Goal: Book appointment/travel/reservation

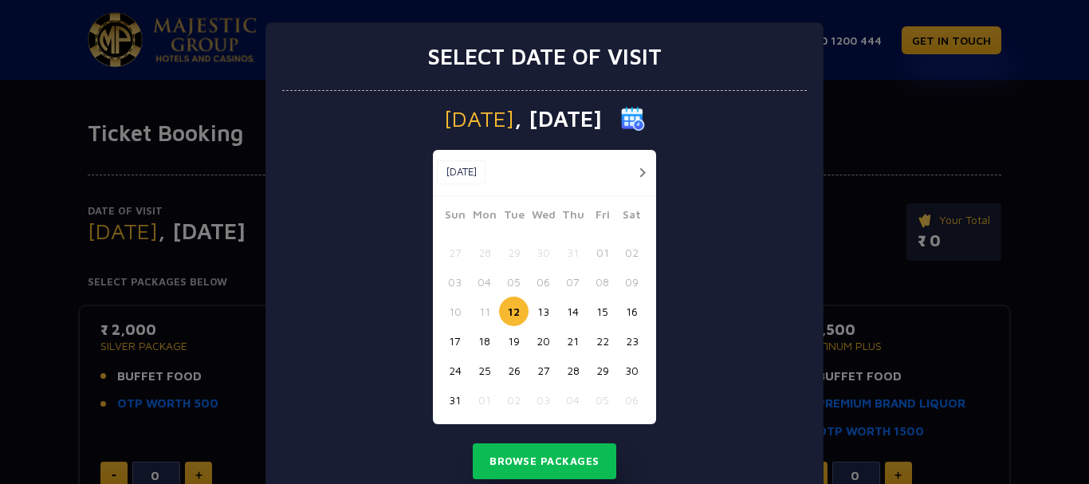
click at [510, 318] on button "12" at bounding box center [514, 312] width 30 height 30
click at [507, 305] on button "12" at bounding box center [514, 312] width 30 height 30
click at [529, 458] on button "Browse Packages" at bounding box center [545, 461] width 144 height 37
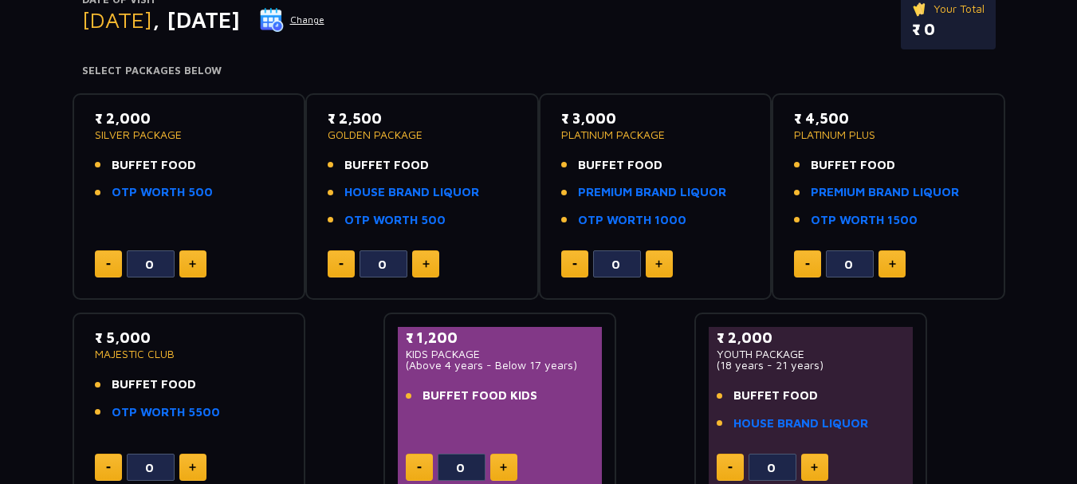
scroll to position [239, 0]
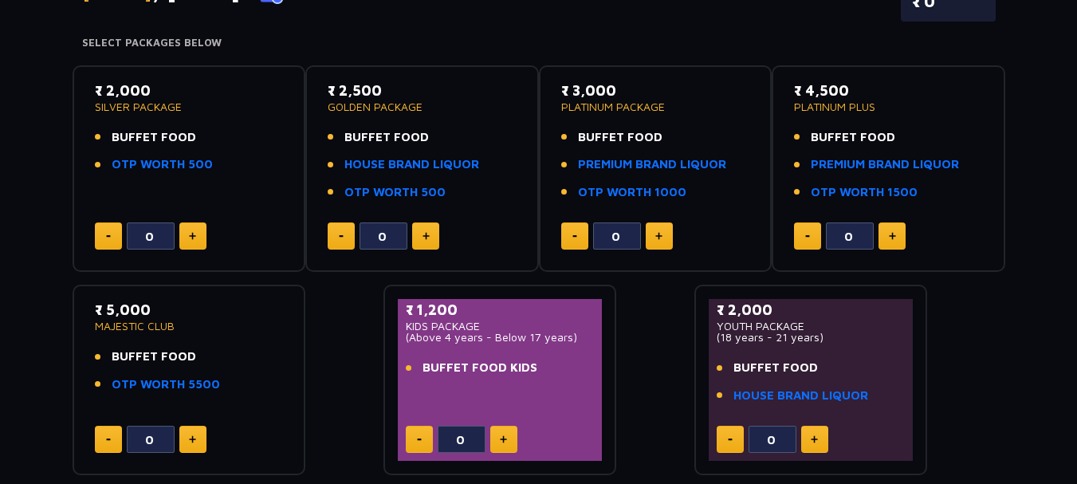
click at [197, 235] on button at bounding box center [192, 235] width 27 height 27
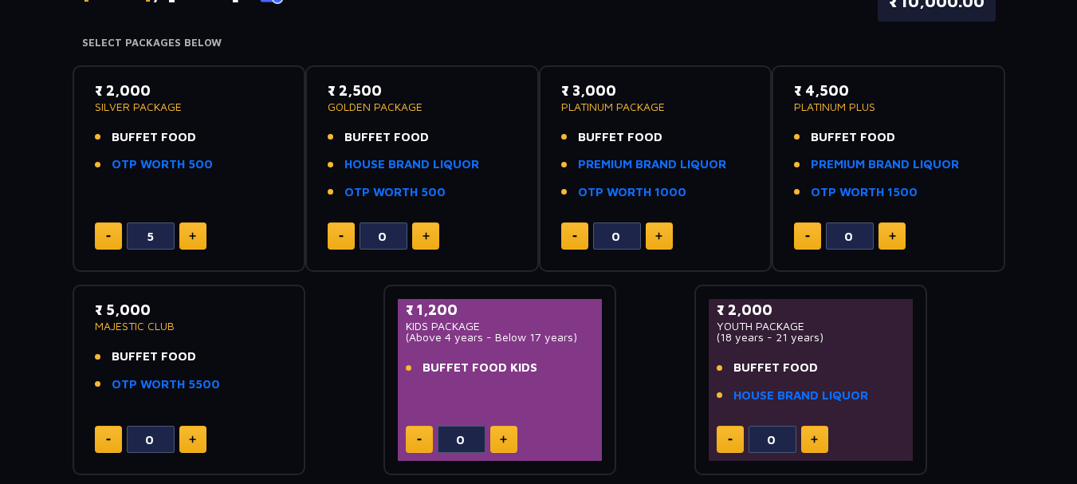
click at [197, 235] on button at bounding box center [192, 235] width 27 height 27
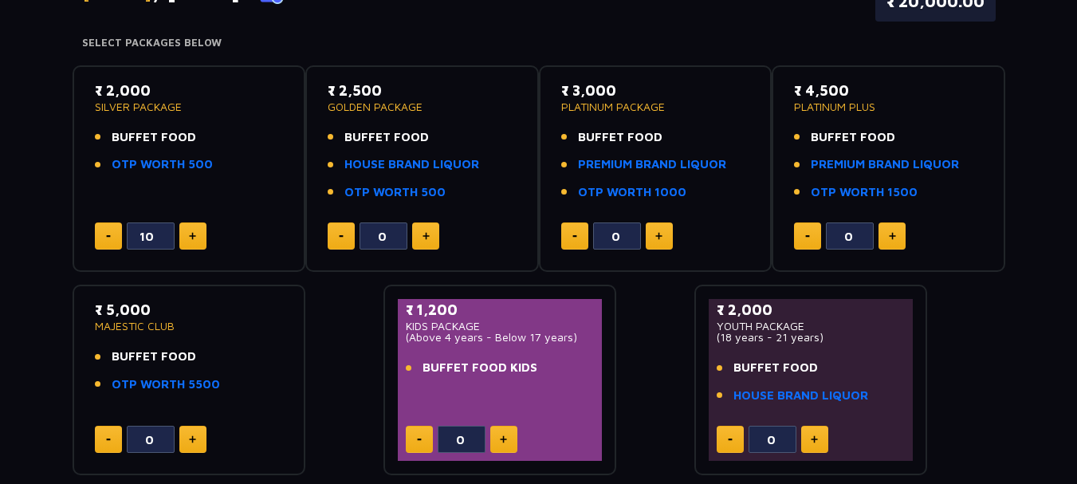
click at [100, 234] on button at bounding box center [108, 235] width 27 height 27
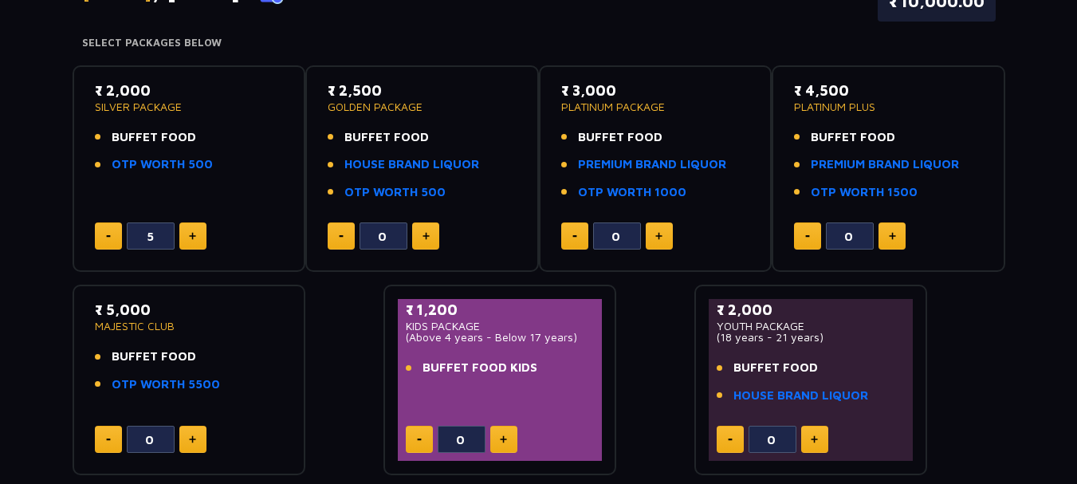
click at [100, 234] on button at bounding box center [108, 235] width 27 height 27
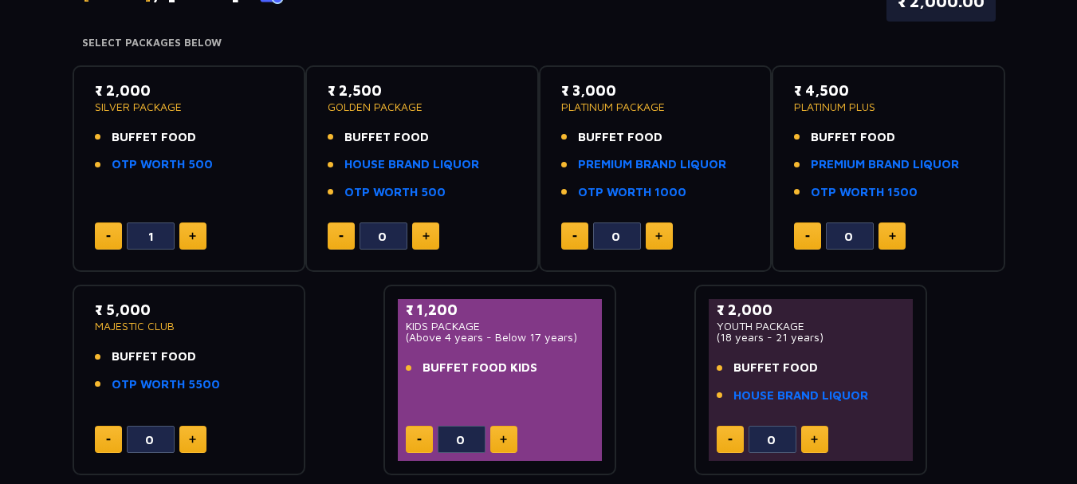
type input "0"
click at [430, 231] on button at bounding box center [425, 235] width 27 height 27
click at [429, 231] on button at bounding box center [425, 235] width 27 height 27
click at [427, 233] on button at bounding box center [425, 235] width 27 height 27
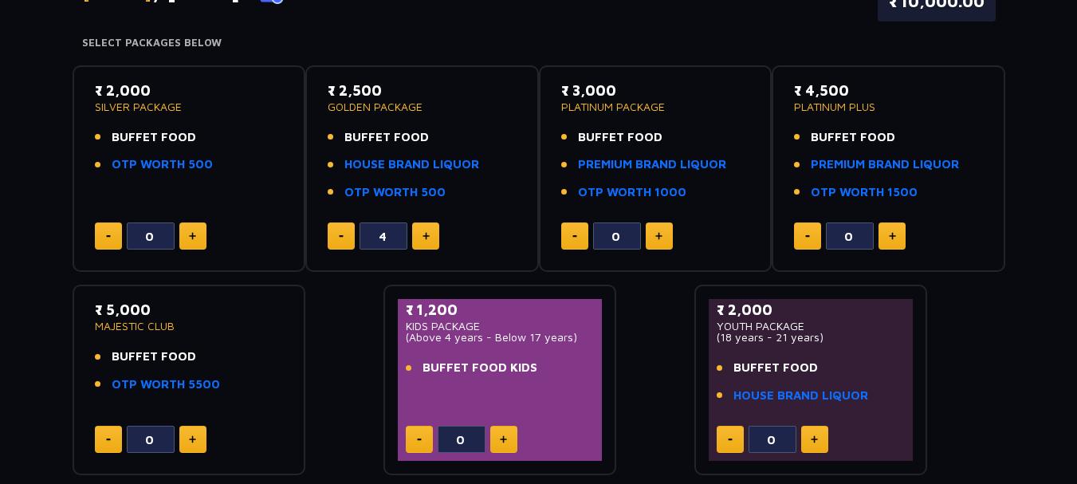
click at [427, 233] on img at bounding box center [426, 236] width 7 height 8
click at [427, 234] on img at bounding box center [426, 236] width 7 height 8
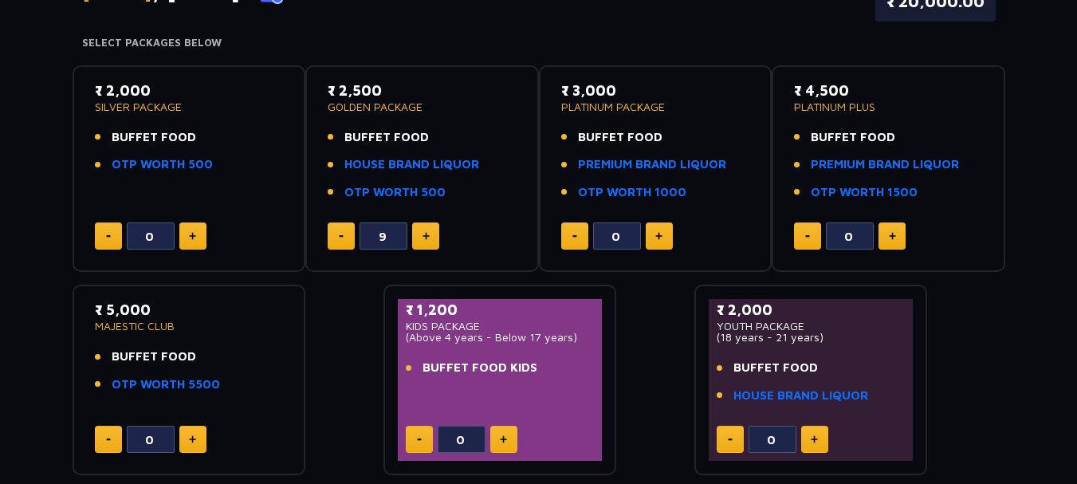
click at [427, 234] on img at bounding box center [426, 236] width 7 height 8
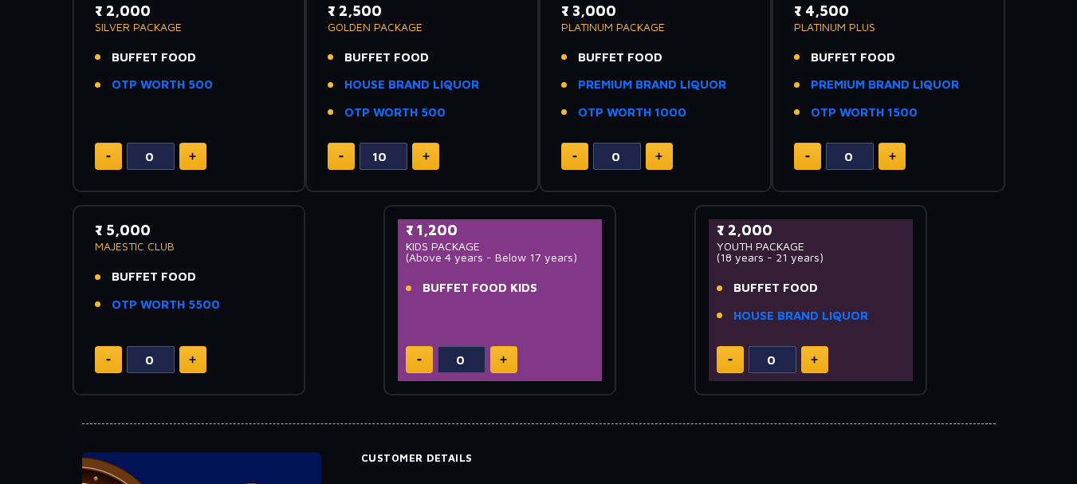
click at [342, 163] on button at bounding box center [341, 156] width 27 height 27
click at [341, 163] on button at bounding box center [341, 156] width 27 height 27
click at [340, 161] on button at bounding box center [341, 156] width 27 height 27
type input "7"
click at [503, 354] on button at bounding box center [503, 359] width 27 height 27
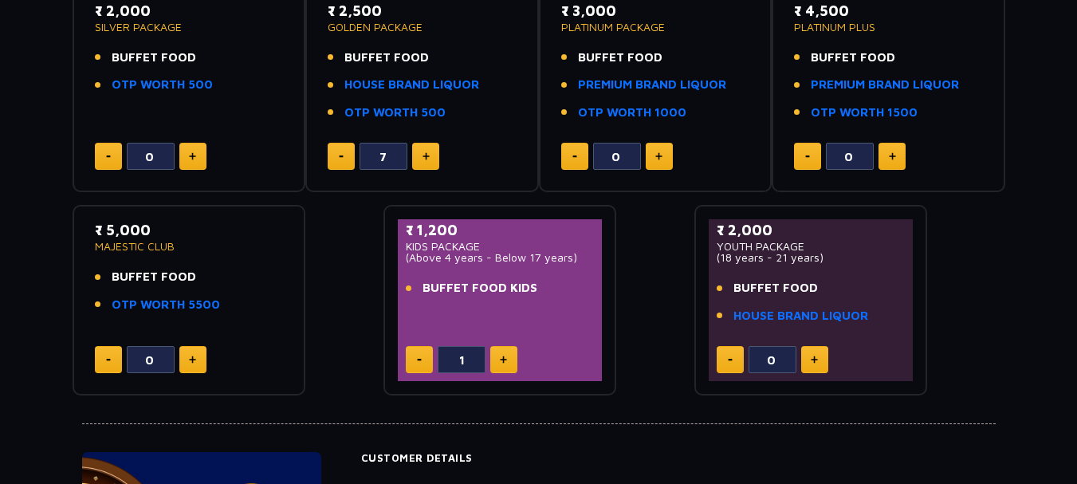
click at [497, 350] on button at bounding box center [503, 359] width 27 height 27
click at [498, 349] on button at bounding box center [503, 359] width 27 height 27
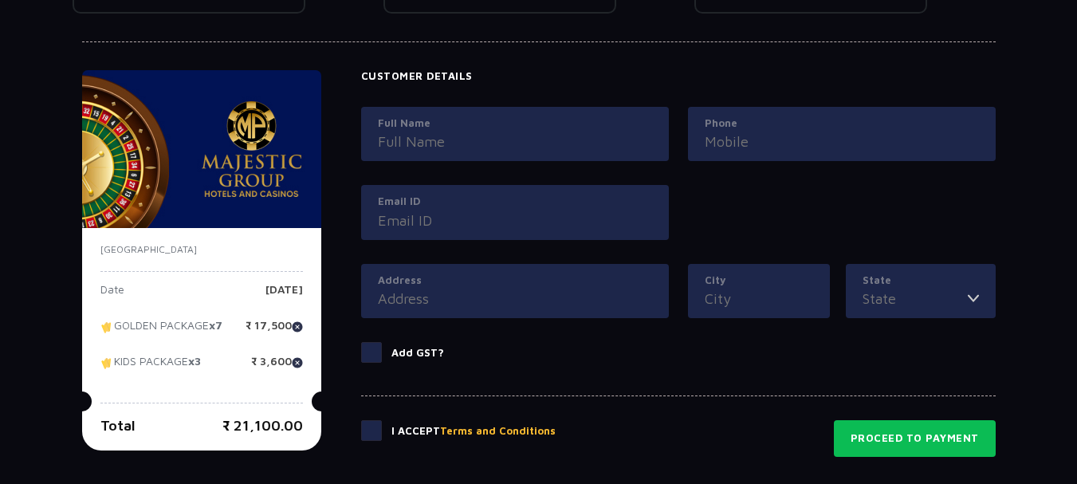
scroll to position [388, 0]
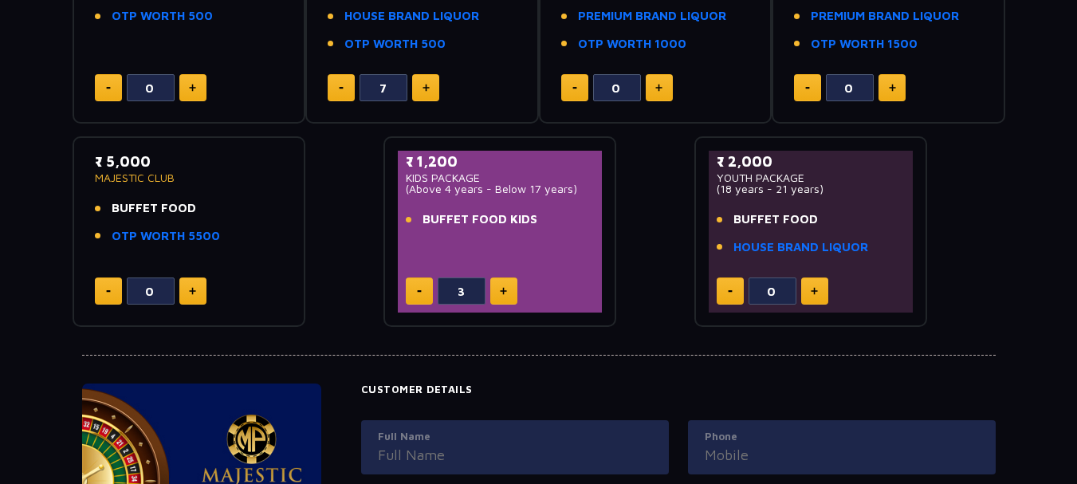
click at [418, 291] on img at bounding box center [419, 291] width 5 height 2
type input "0"
click at [815, 281] on button at bounding box center [814, 291] width 27 height 27
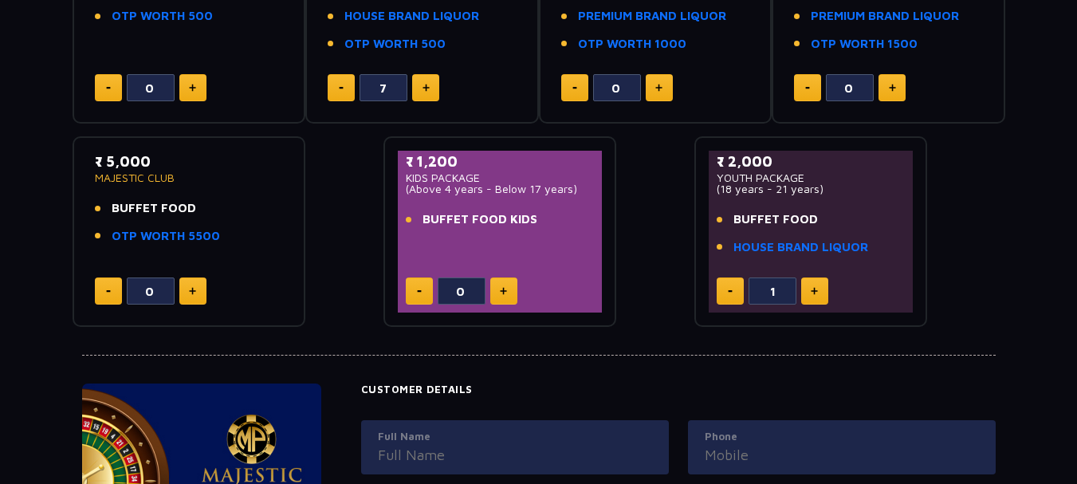
click at [815, 281] on button at bounding box center [814, 291] width 27 height 27
type input "3"
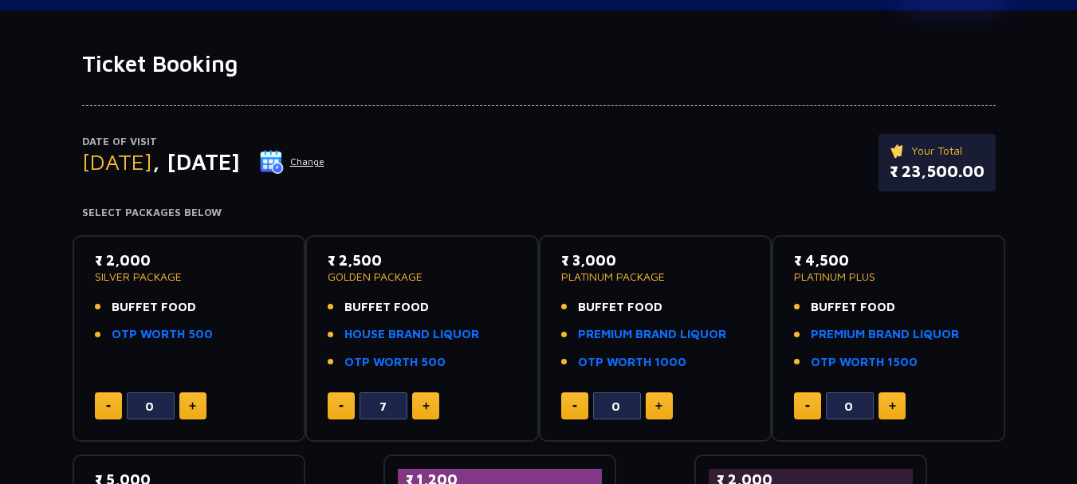
scroll to position [69, 0]
